Goal: Information Seeking & Learning: Learn about a topic

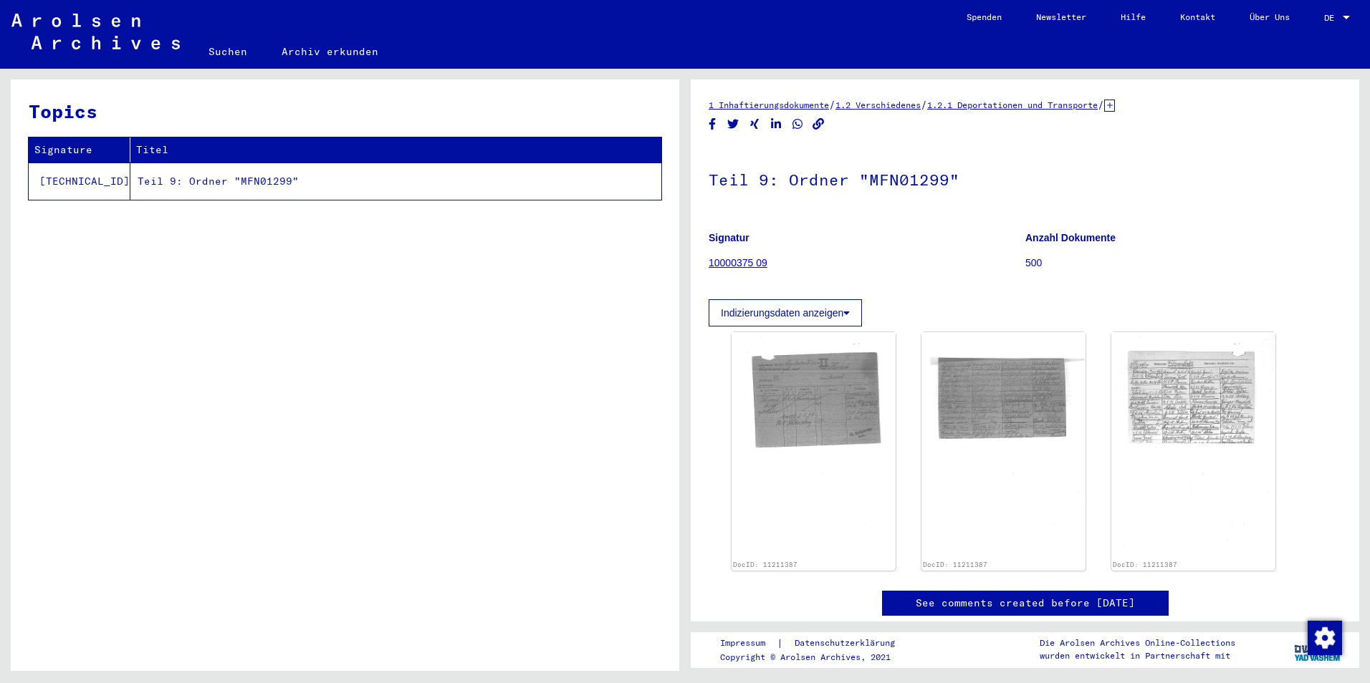
click at [723, 430] on div "DocID: 11211387 DocID: 11211387 DocID: 11211387" at bounding box center [1024, 452] width 633 height 250
click at [807, 406] on img at bounding box center [813, 446] width 172 height 238
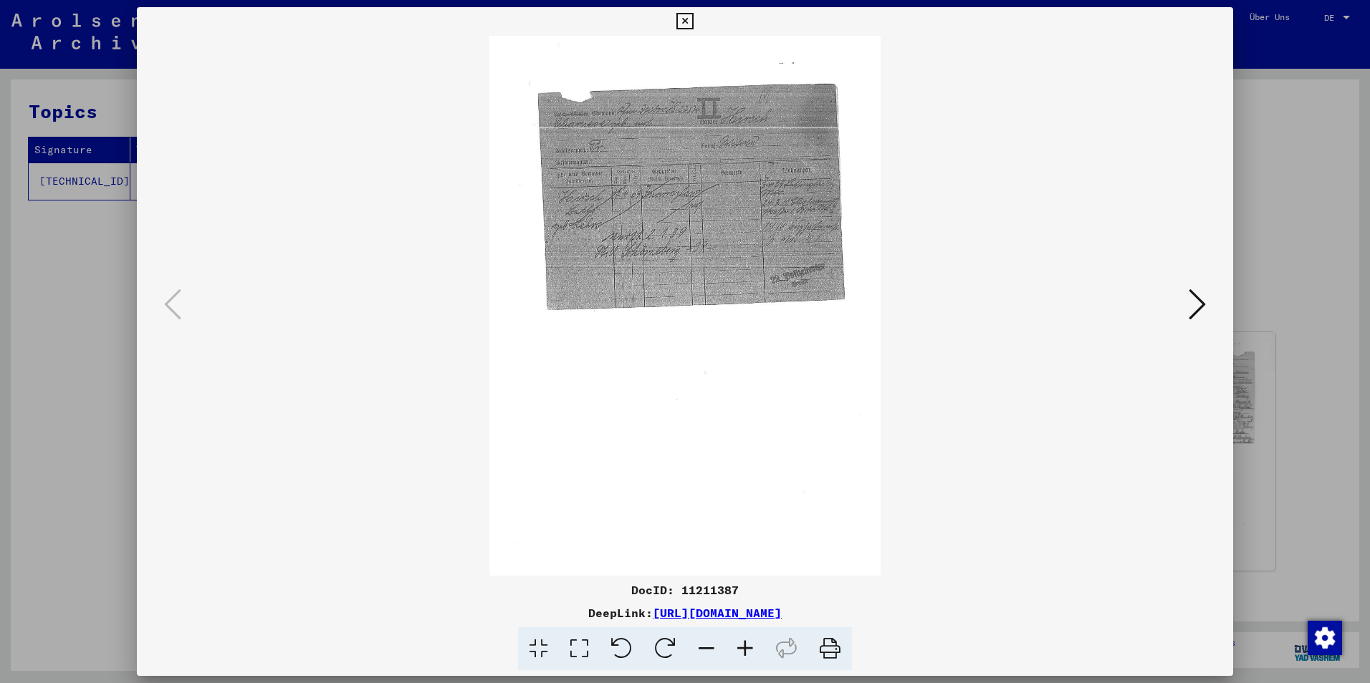
click at [590, 650] on icon at bounding box center [579, 650] width 41 height 44
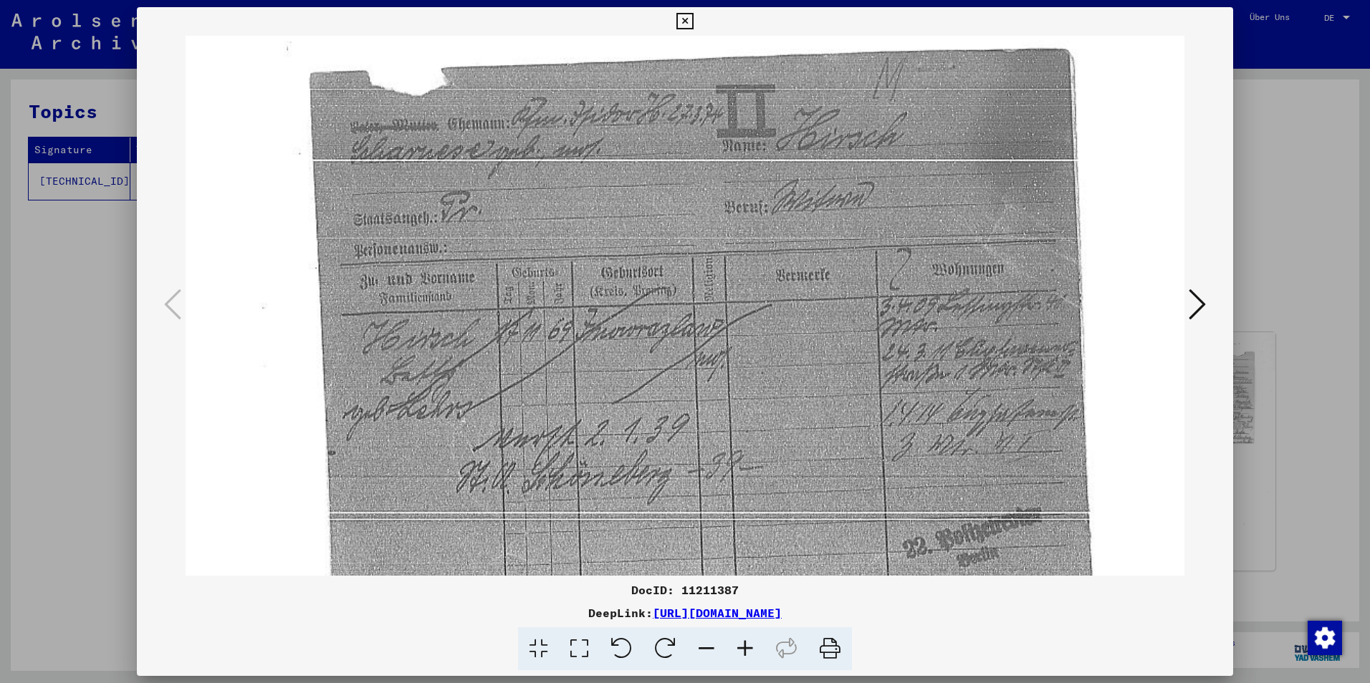
drag, startPoint x: 846, startPoint y: 553, endPoint x: 833, endPoint y: 446, distance: 107.5
click at [850, 443] on img at bounding box center [685, 615] width 999 height 1379
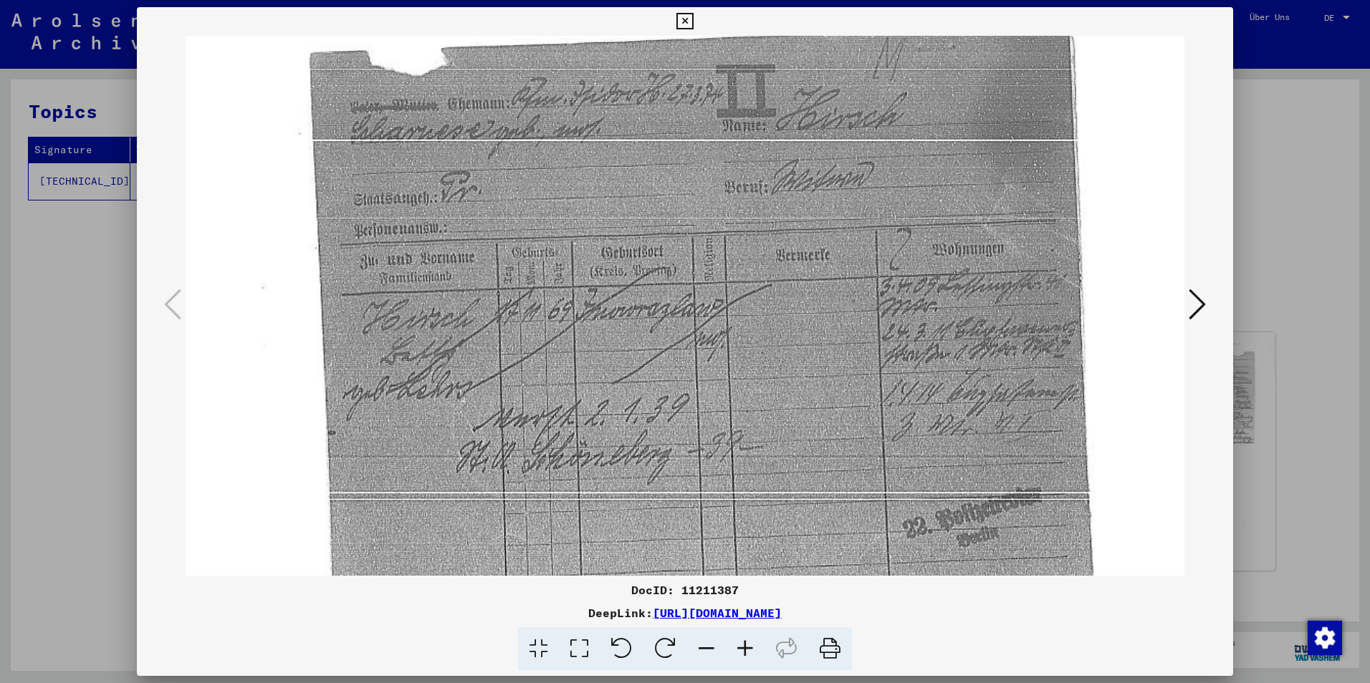
drag, startPoint x: 831, startPoint y: 527, endPoint x: 831, endPoint y: 513, distance: 13.6
click at [831, 513] on img at bounding box center [685, 595] width 999 height 1379
click at [1211, 297] on div at bounding box center [685, 306] width 1096 height 540
click at [1198, 300] on icon at bounding box center [1196, 304] width 17 height 34
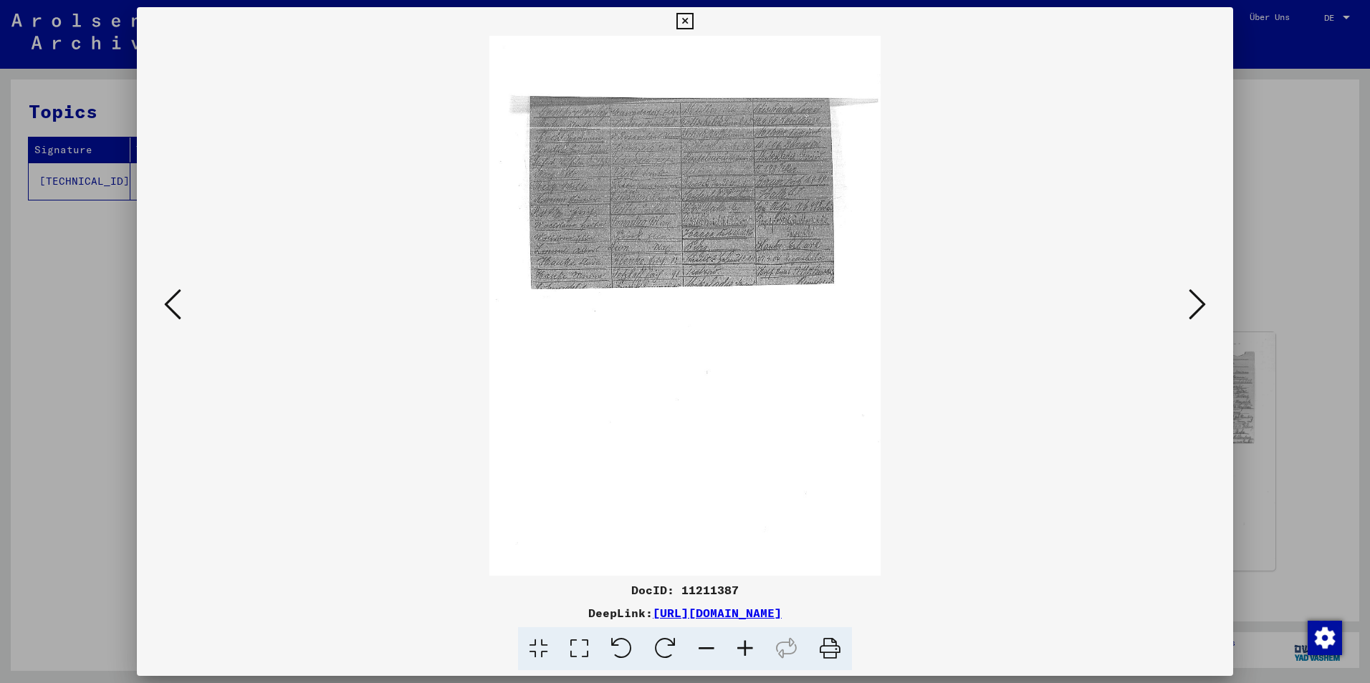
scroll to position [0, 0]
click at [597, 640] on span at bounding box center [685, 650] width 334 height 44
click at [582, 650] on icon at bounding box center [579, 650] width 41 height 44
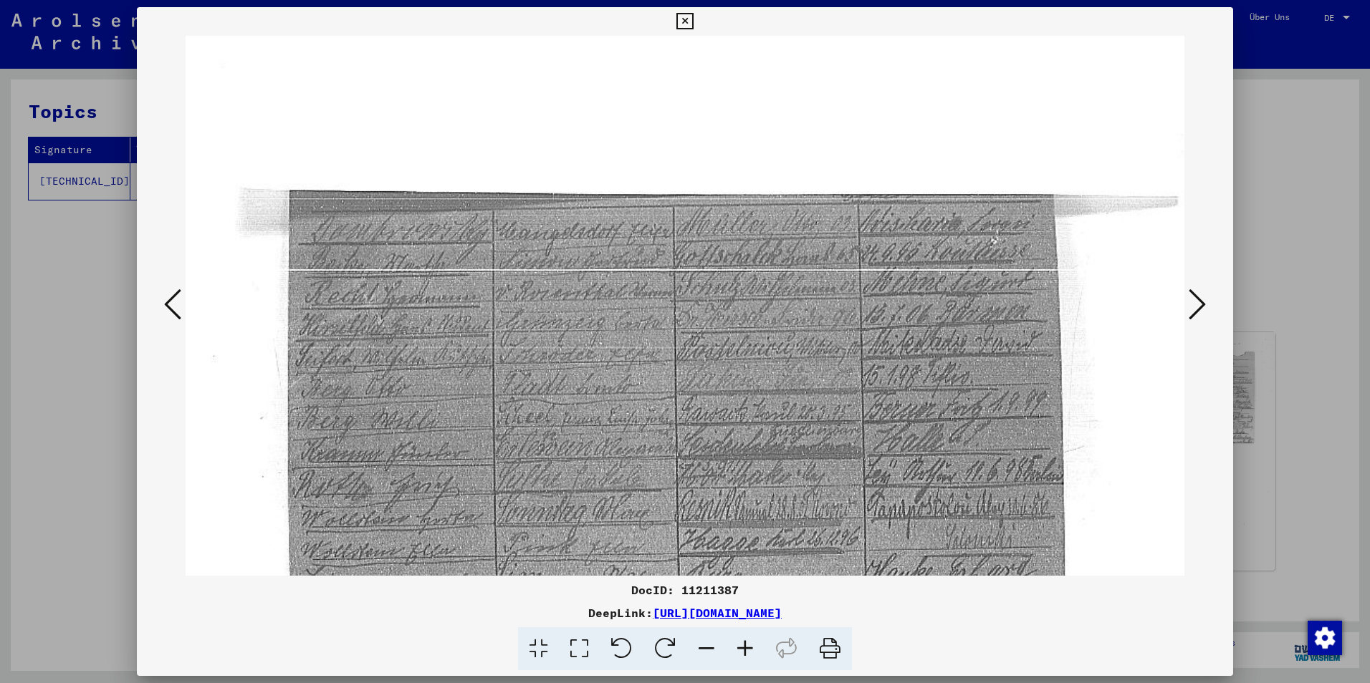
click at [740, 652] on icon at bounding box center [745, 650] width 39 height 44
click at [740, 651] on icon at bounding box center [745, 650] width 39 height 44
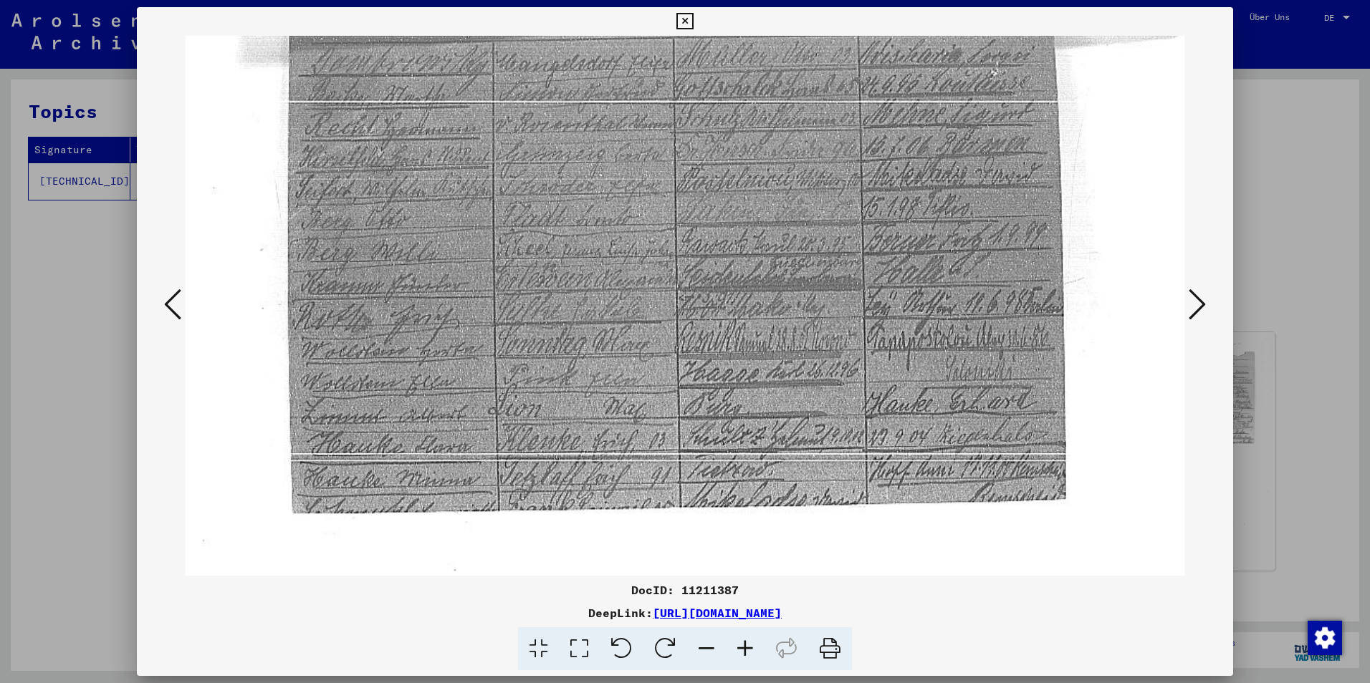
drag, startPoint x: 366, startPoint y: 486, endPoint x: 427, endPoint y: 316, distance: 180.4
click at [427, 316] on img at bounding box center [685, 556] width 999 height 1379
click at [1221, 310] on div at bounding box center [685, 306] width 1096 height 540
click at [1204, 306] on icon at bounding box center [1196, 304] width 17 height 34
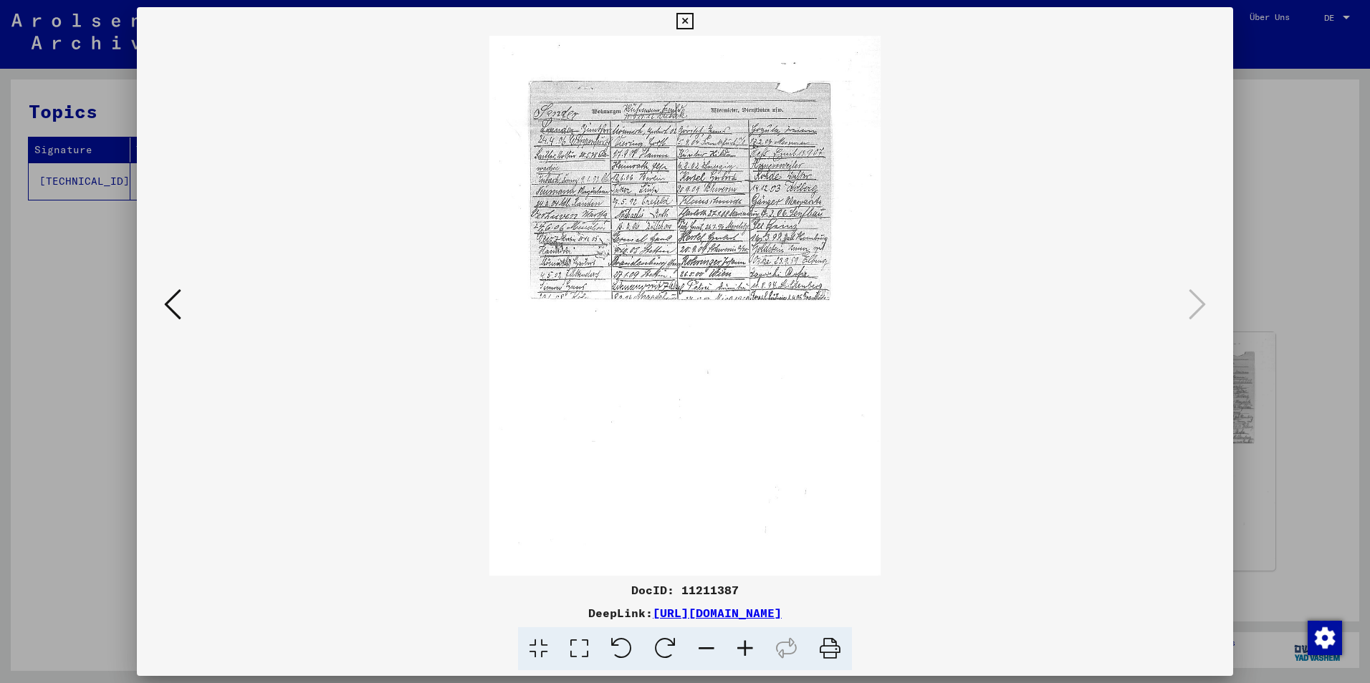
scroll to position [0, 0]
click at [547, 665] on icon at bounding box center [538, 650] width 41 height 44
click at [585, 650] on icon at bounding box center [579, 650] width 41 height 44
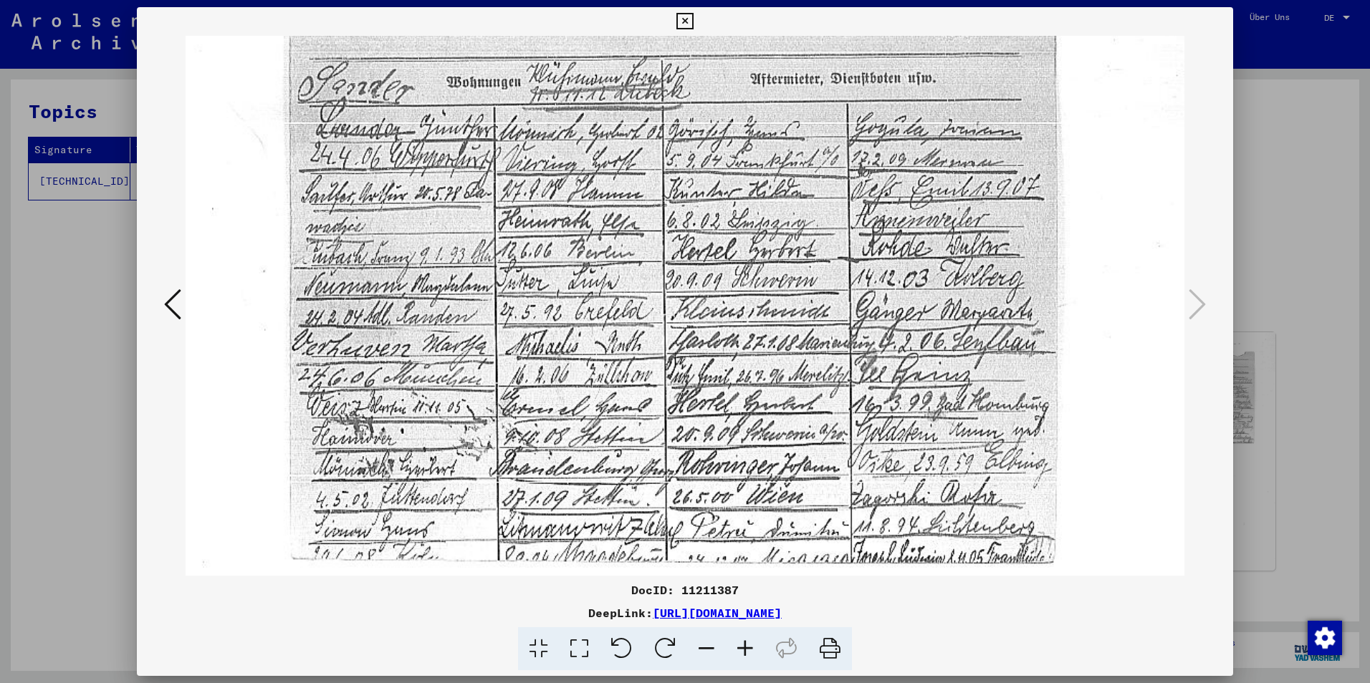
scroll to position [148, 0]
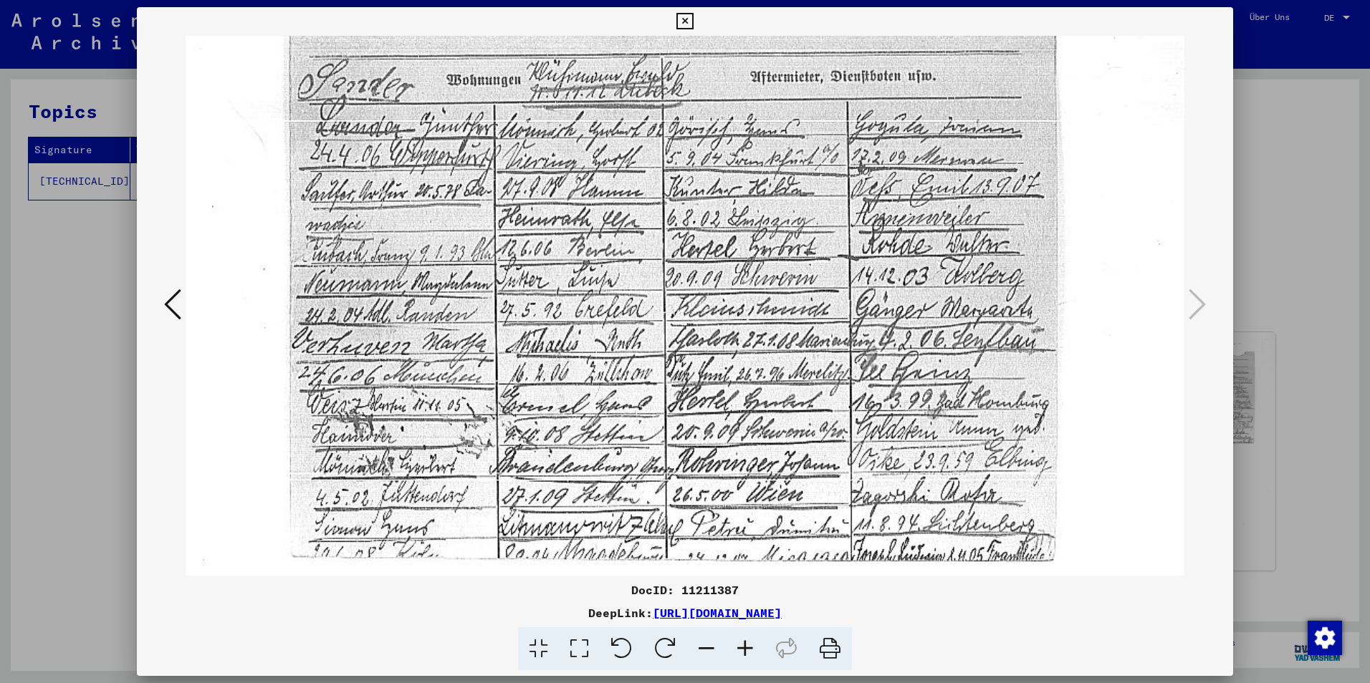
drag, startPoint x: 595, startPoint y: 528, endPoint x: 663, endPoint y: 379, distance: 163.8
click at [663, 379] on img at bounding box center [685, 576] width 999 height 1379
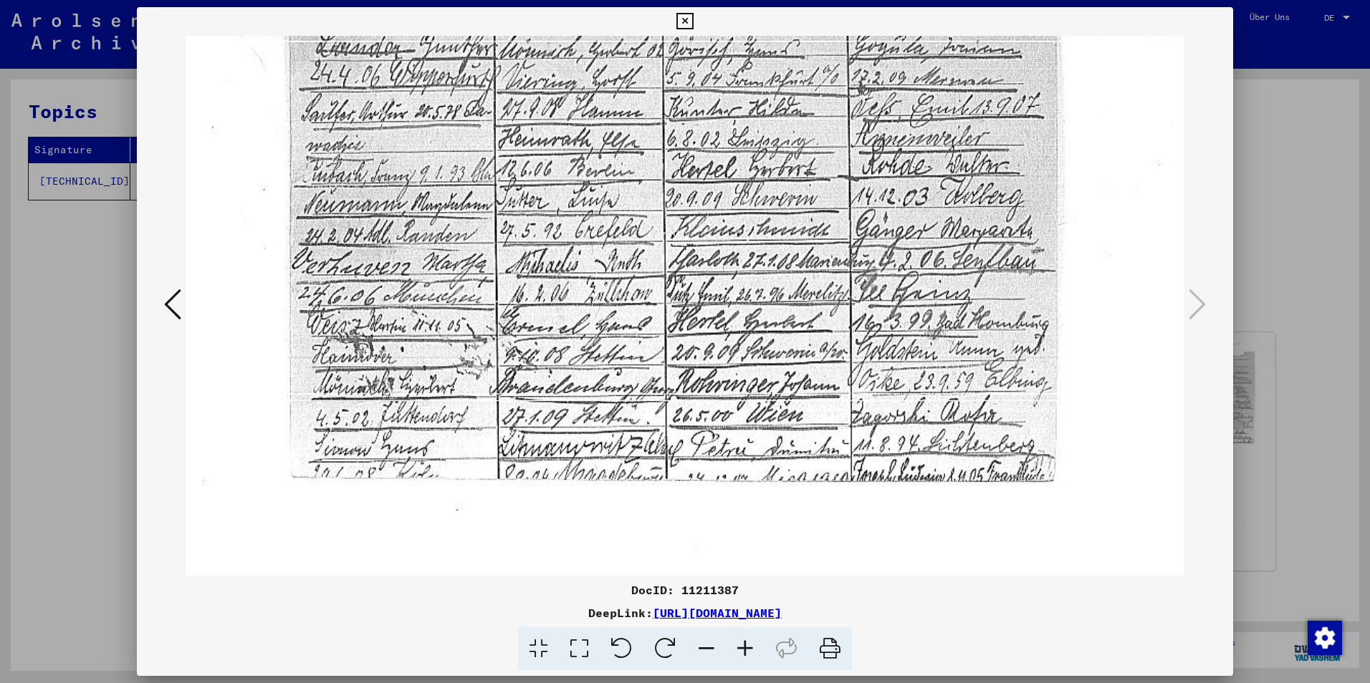
scroll to position [231, 0]
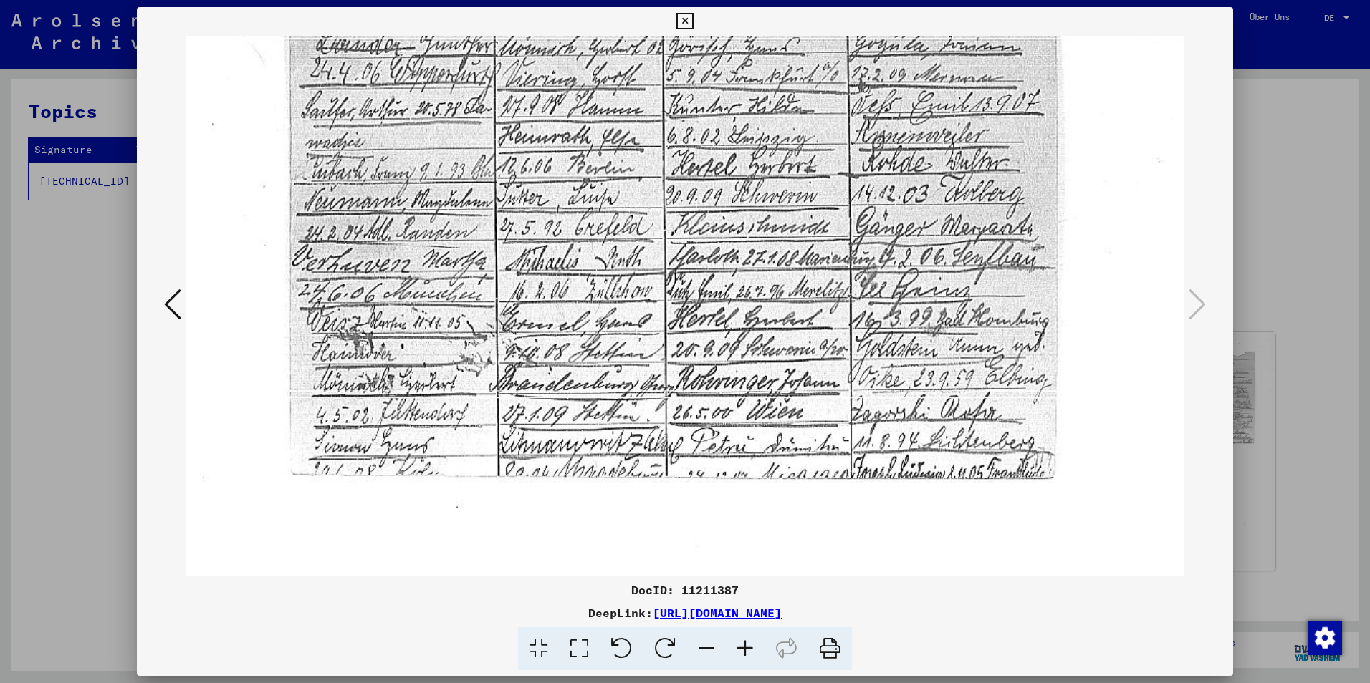
drag, startPoint x: 618, startPoint y: 517, endPoint x: 598, endPoint y: 435, distance: 84.8
click at [598, 435] on img at bounding box center [685, 493] width 999 height 1379
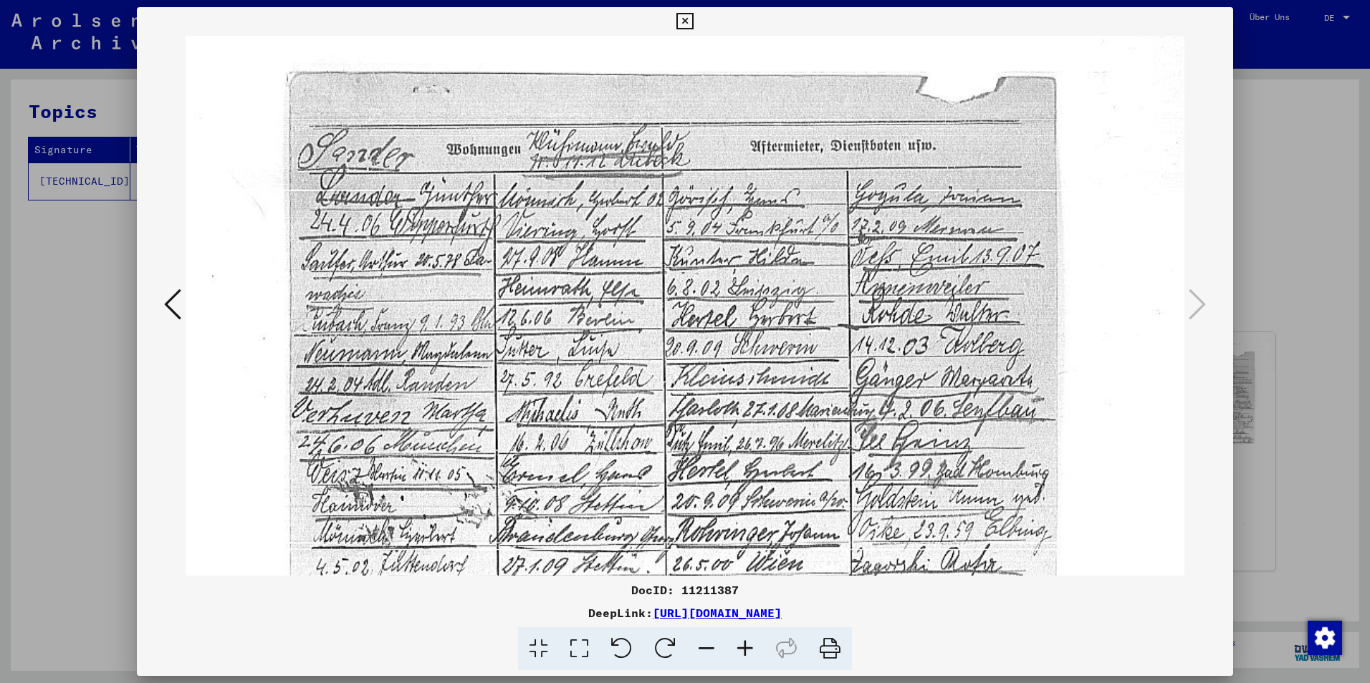
scroll to position [69, 0]
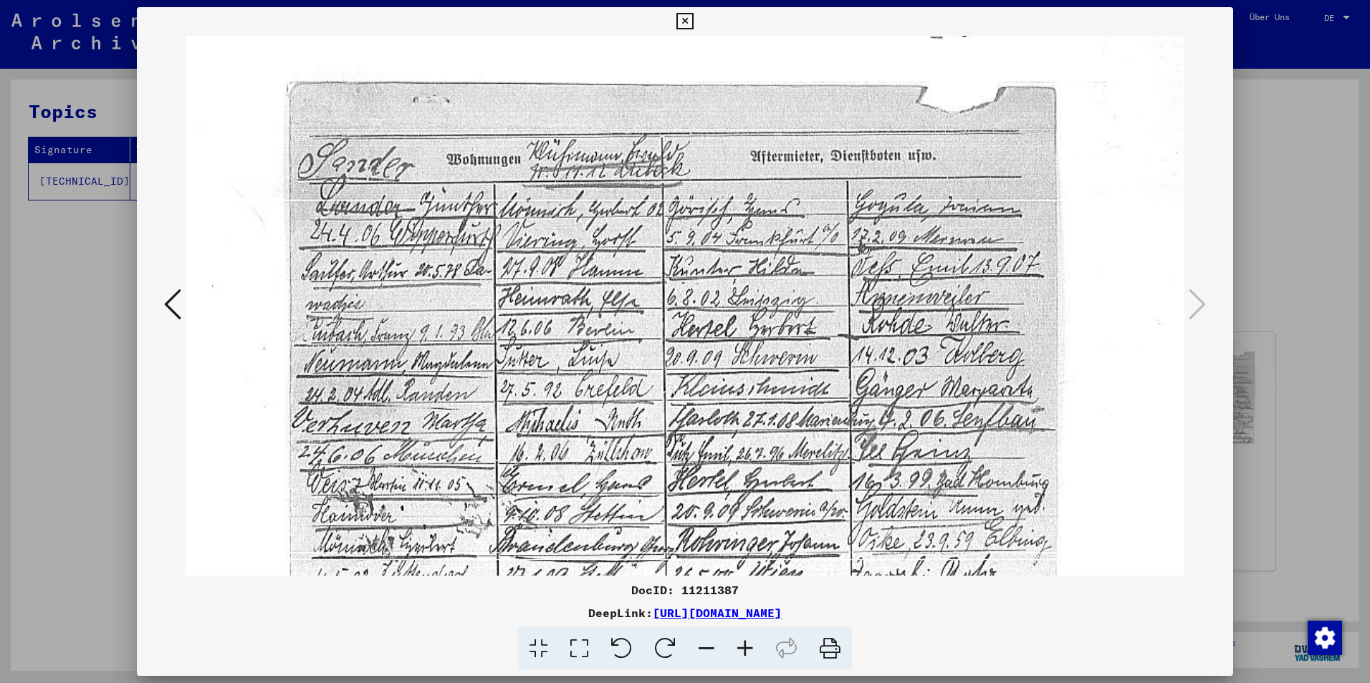
drag, startPoint x: 682, startPoint y: 366, endPoint x: 688, endPoint y: 528, distance: 162.0
click at [688, 528] on img at bounding box center [685, 655] width 999 height 1379
click at [160, 302] on button at bounding box center [173, 305] width 26 height 41
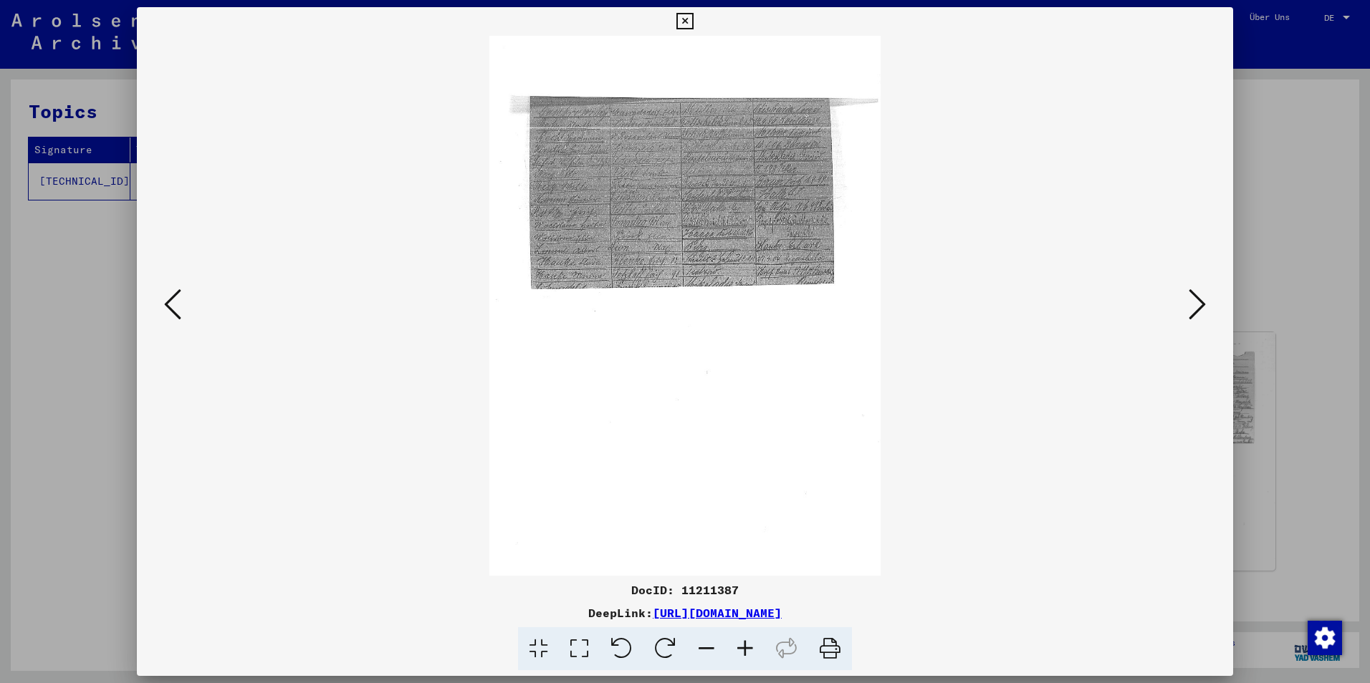
click at [165, 306] on icon at bounding box center [172, 304] width 17 height 34
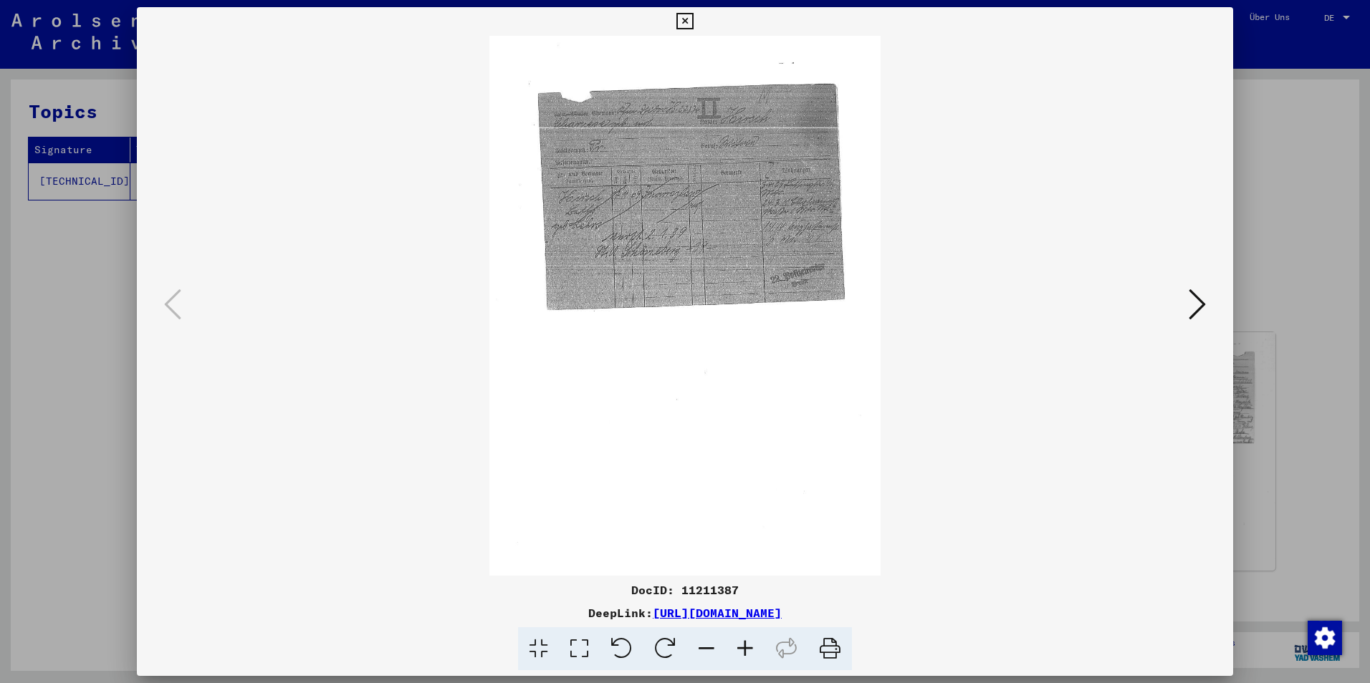
click at [577, 640] on icon at bounding box center [579, 650] width 41 height 44
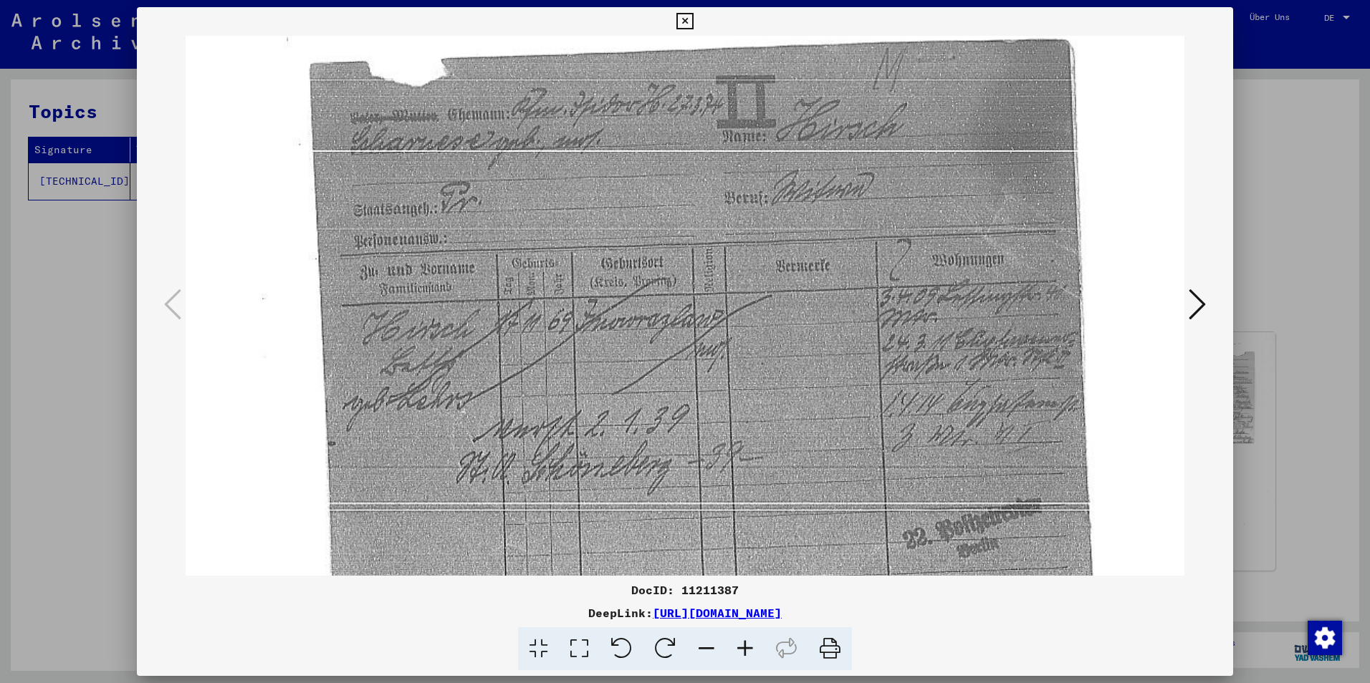
scroll to position [122, 0]
drag, startPoint x: 715, startPoint y: 542, endPoint x: 736, endPoint y: 419, distance: 124.4
click at [736, 419] on img at bounding box center [685, 602] width 999 height 1379
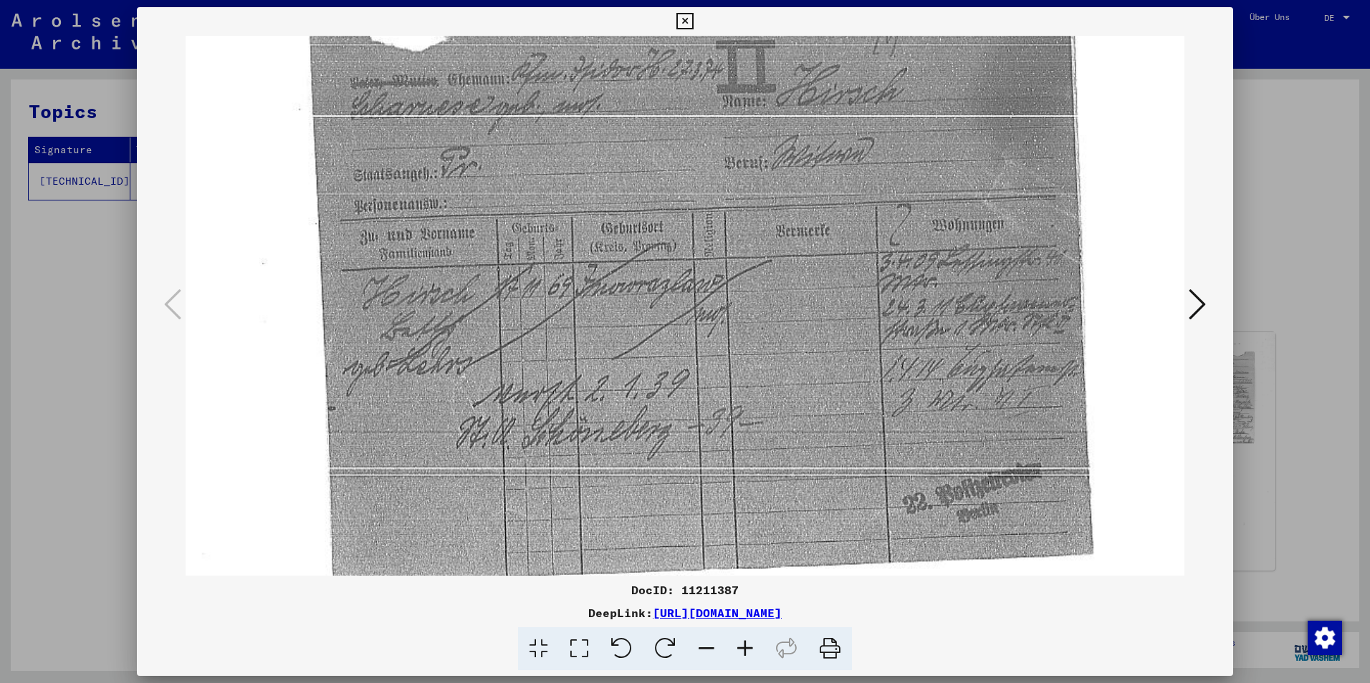
scroll to position [159, 0]
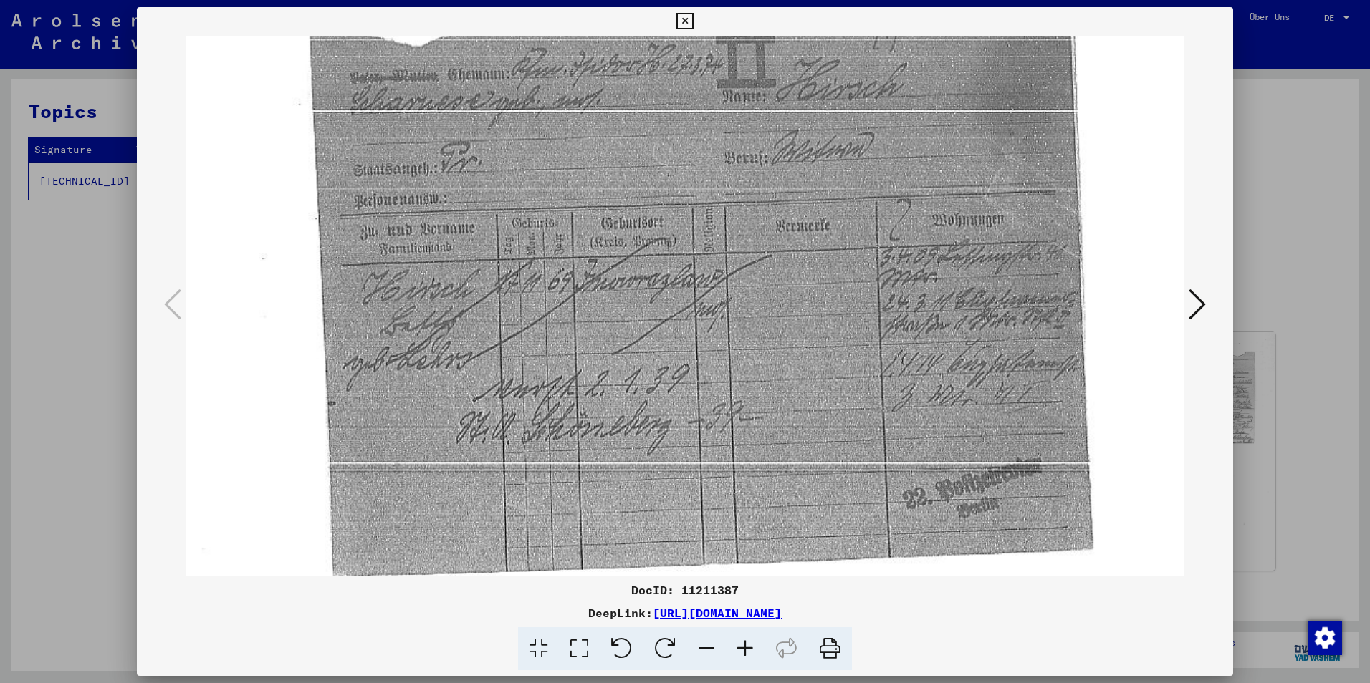
drag, startPoint x: 795, startPoint y: 508, endPoint x: 825, endPoint y: 468, distance: 49.6
click at [824, 471] on img at bounding box center [685, 566] width 999 height 1379
click at [1140, 327] on img at bounding box center [685, 566] width 999 height 1379
drag, startPoint x: 1160, startPoint y: 314, endPoint x: 1175, endPoint y: 309, distance: 15.0
click at [1161, 314] on img at bounding box center [685, 566] width 999 height 1379
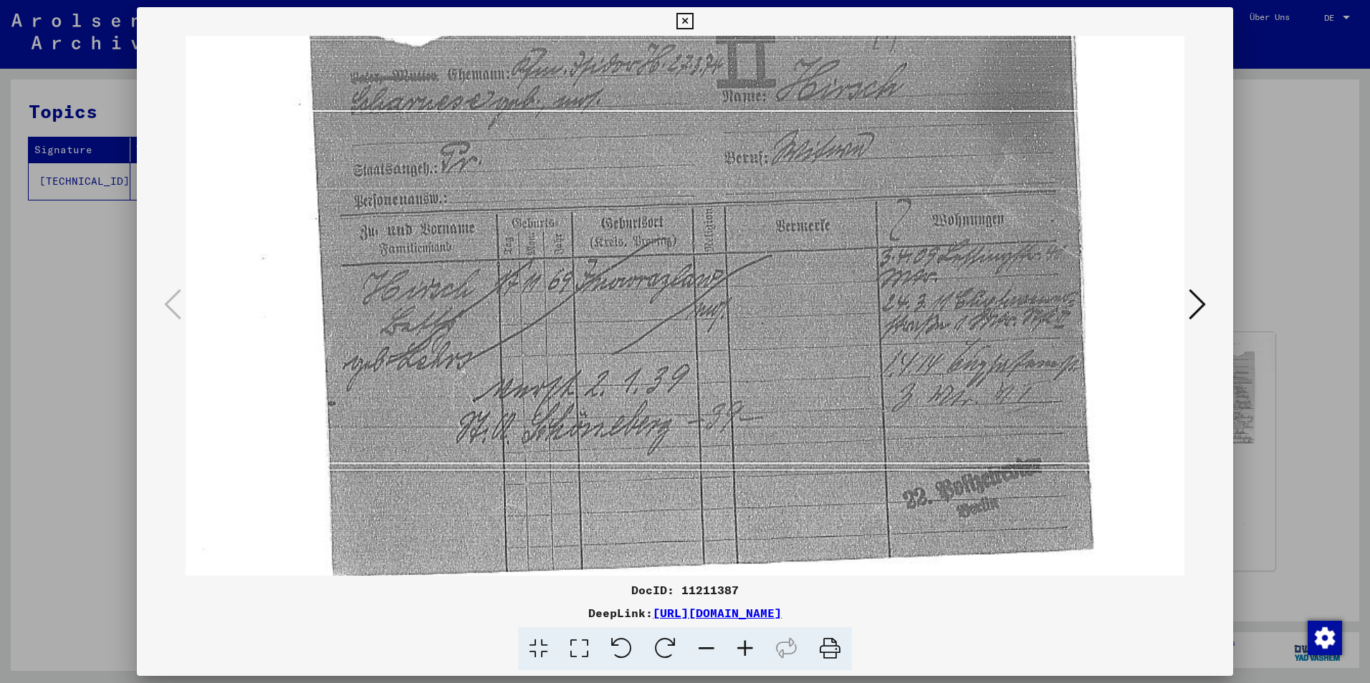
click at [1182, 307] on img at bounding box center [685, 566] width 999 height 1379
click at [1208, 307] on button at bounding box center [1197, 305] width 26 height 41
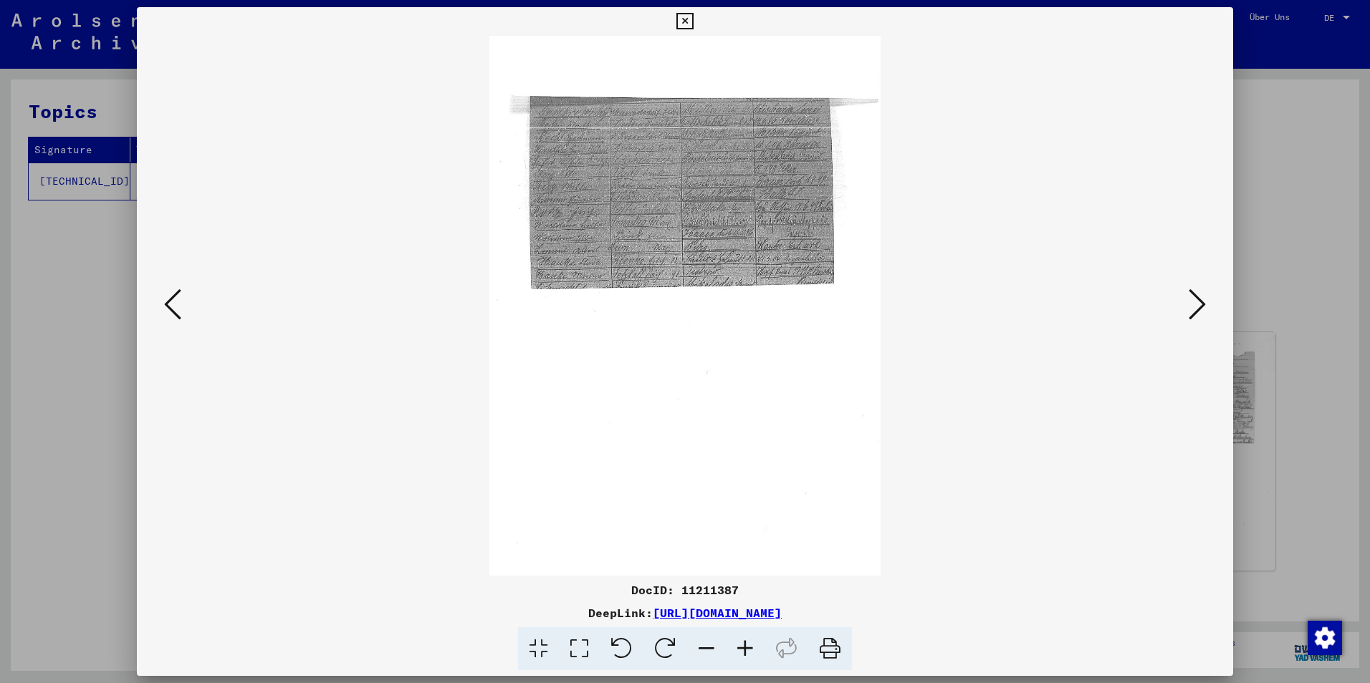
scroll to position [0, 0]
click at [573, 662] on icon at bounding box center [579, 650] width 41 height 44
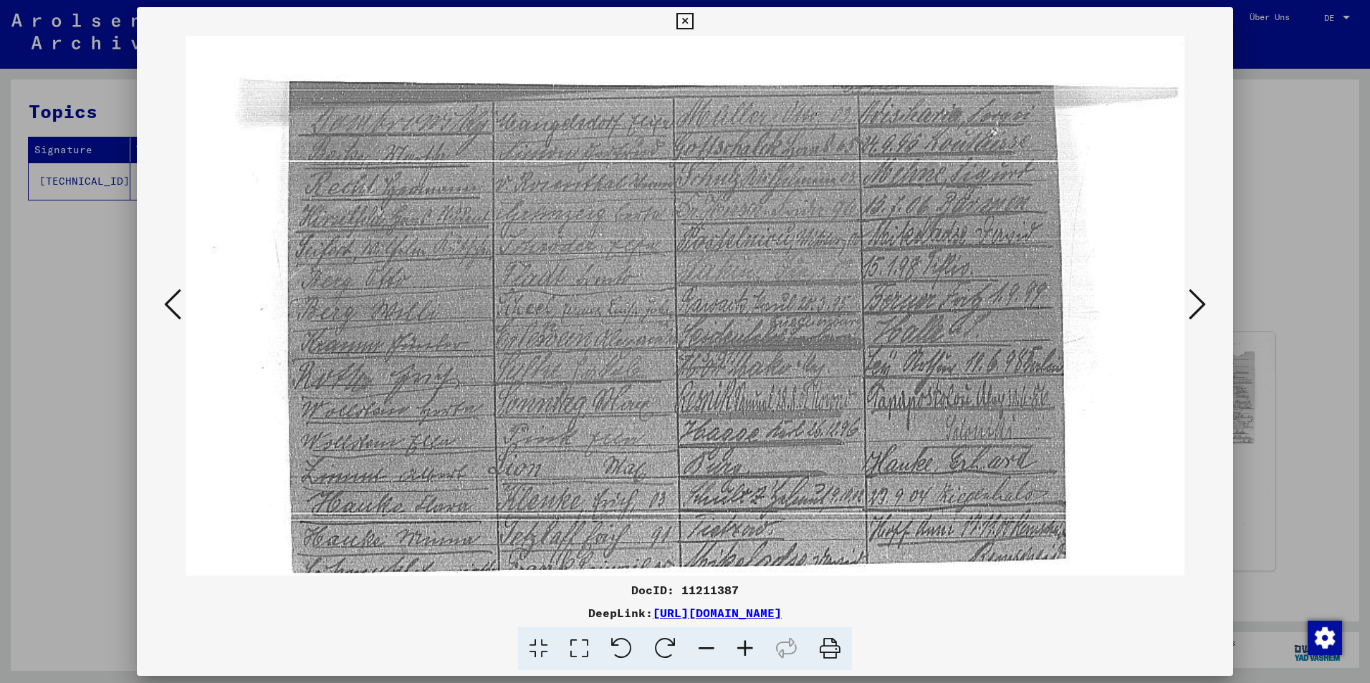
scroll to position [108, 0]
drag, startPoint x: 598, startPoint y: 412, endPoint x: 612, endPoint y: 309, distance: 104.0
click at [612, 309] on img at bounding box center [685, 617] width 999 height 1379
